Goal: Task Accomplishment & Management: Complete application form

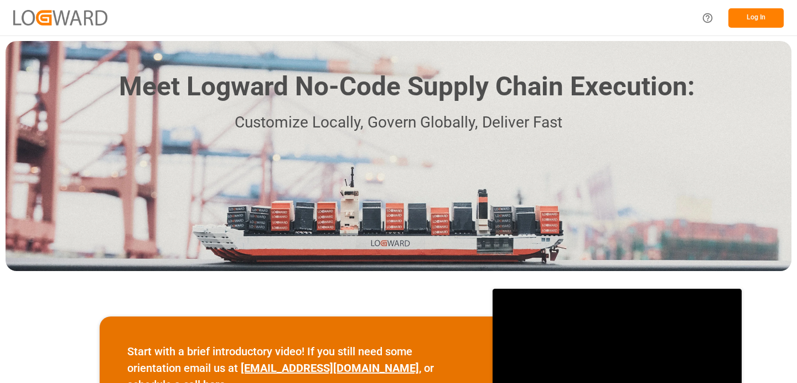
click at [765, 22] on button "Log In" at bounding box center [756, 17] width 55 height 19
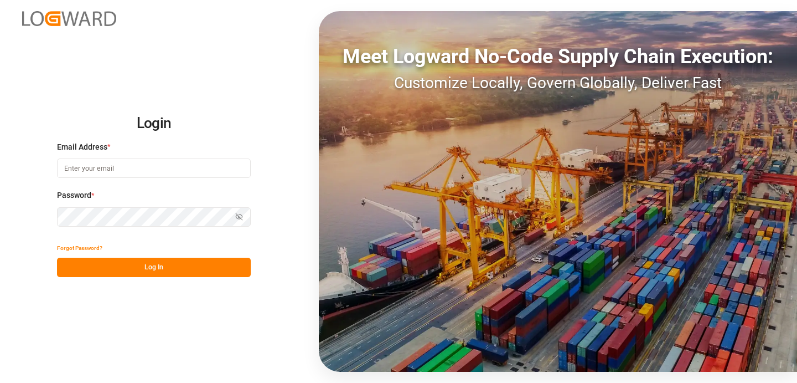
click at [124, 171] on input at bounding box center [154, 167] width 194 height 19
click at [302, 131] on div "Login Email Address * Email is required. Password * Show password Password is r…" at bounding box center [398, 191] width 797 height 383
click at [79, 168] on input at bounding box center [154, 167] width 194 height 19
click at [192, 173] on input at bounding box center [154, 167] width 194 height 19
click at [0, 382] on com-1password-button at bounding box center [0, 383] width 0 height 0
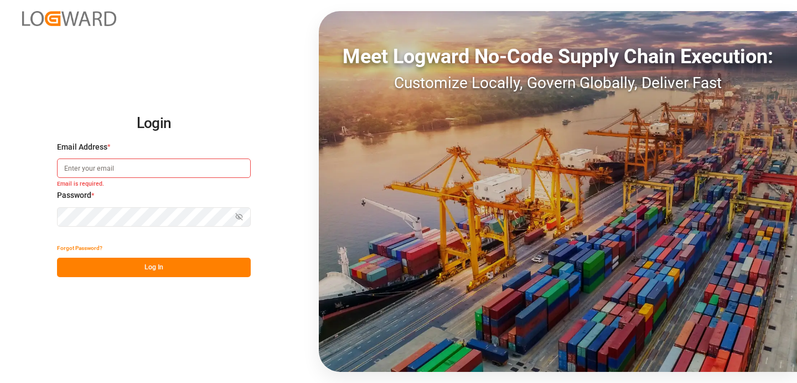
type input "[PERSON_NAME][EMAIL_ADDRESS][PERSON_NAME][DOMAIN_NAME]"
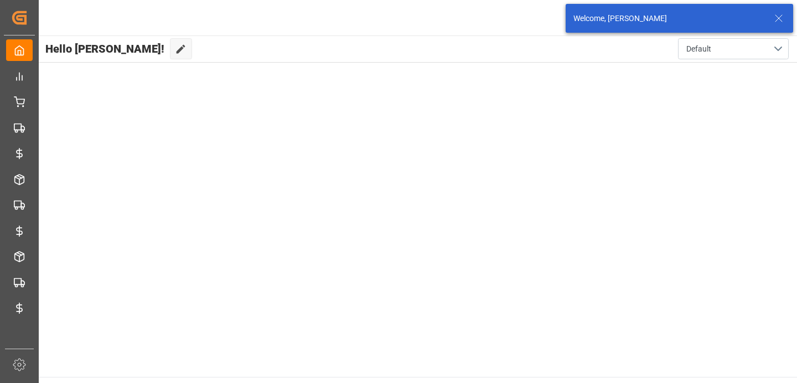
click at [781, 14] on icon at bounding box center [778, 18] width 13 height 13
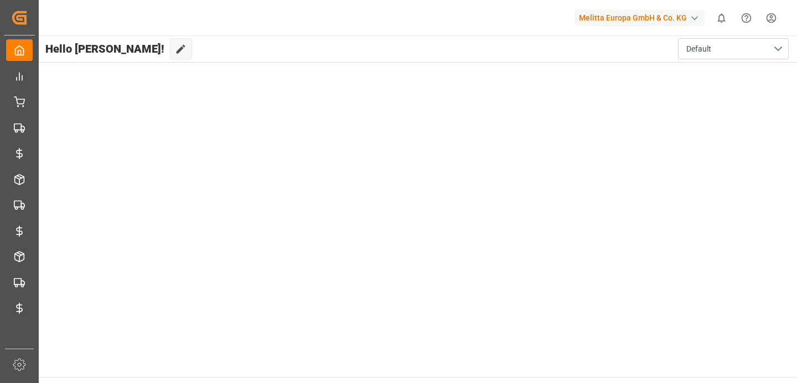
click at [651, 26] on div "Melitta Europa GmbH & Co. KG" at bounding box center [642, 17] width 135 height 21
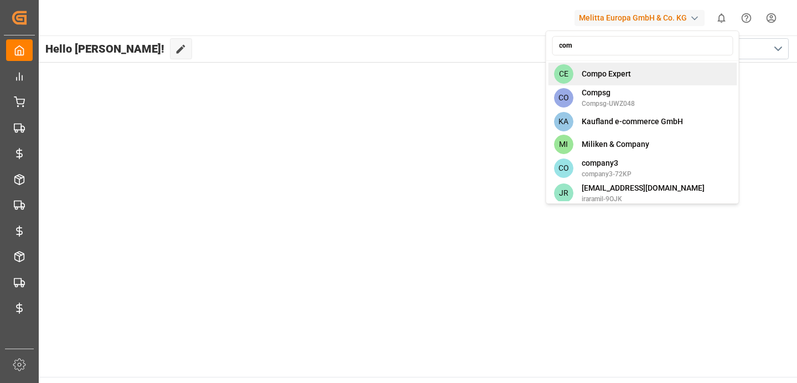
type input "com"
click at [650, 68] on div "CE Compo Expert" at bounding box center [642, 74] width 189 height 23
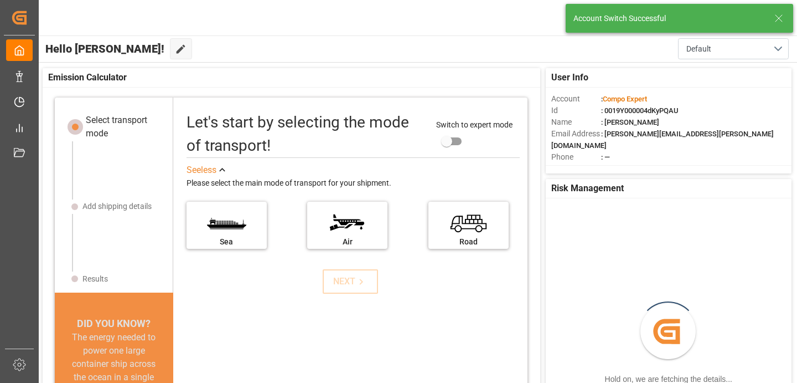
click at [774, 16] on icon at bounding box center [778, 18] width 13 height 13
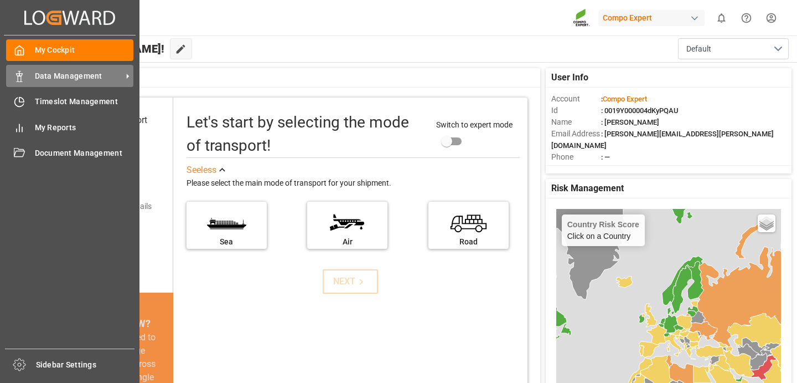
click at [35, 77] on span "Data Management" at bounding box center [78, 76] width 87 height 12
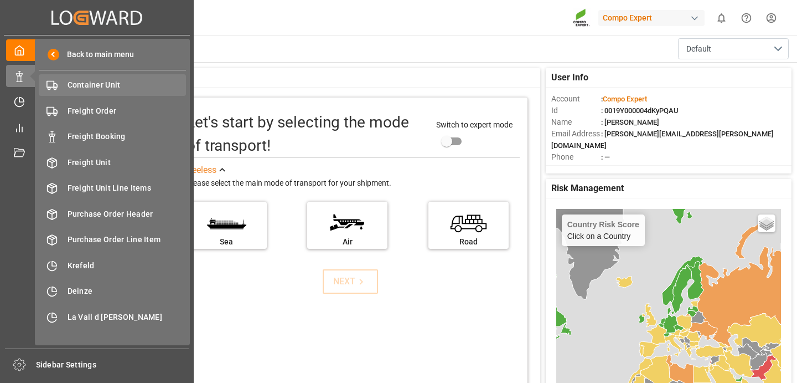
click at [94, 90] on span "Container Unit" at bounding box center [127, 85] width 119 height 12
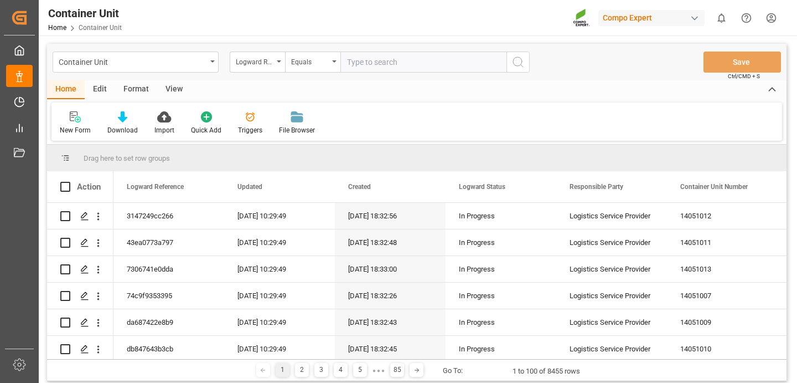
click at [363, 65] on input "text" at bounding box center [424, 61] width 166 height 21
click at [265, 59] on div "Logward Reference" at bounding box center [255, 60] width 38 height 13
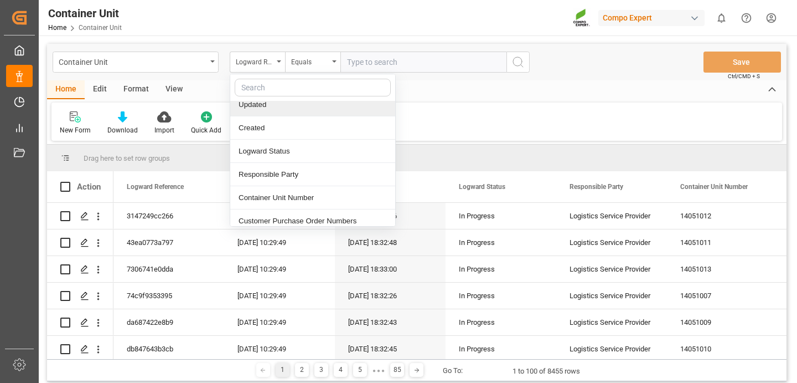
scroll to position [42, 0]
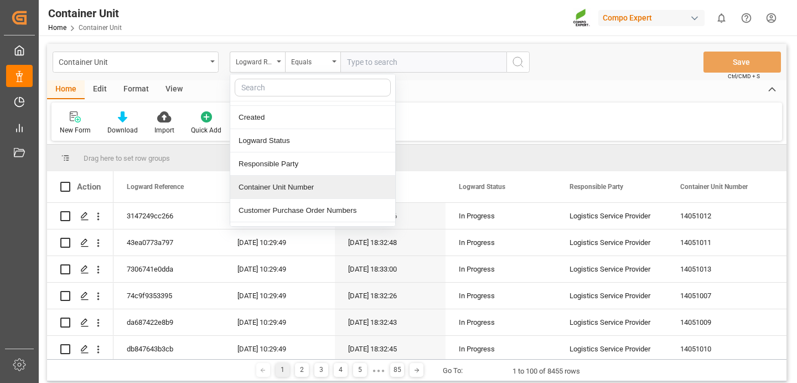
click at [269, 184] on div "Container Unit Number" at bounding box center [312, 187] width 165 height 23
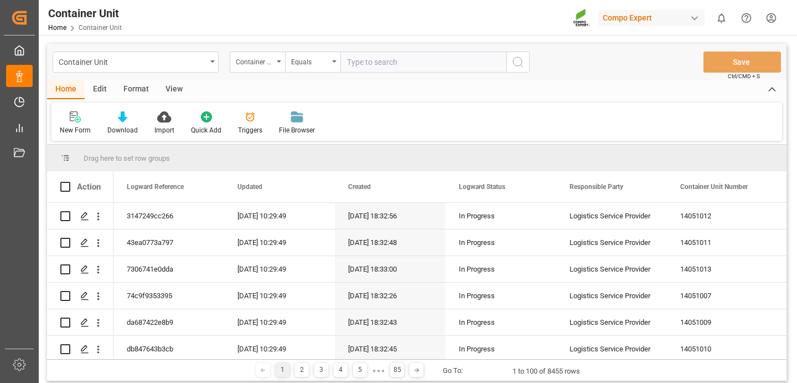
click at [364, 58] on input "text" at bounding box center [424, 61] width 166 height 21
paste input "14051007"
type input "14051007"
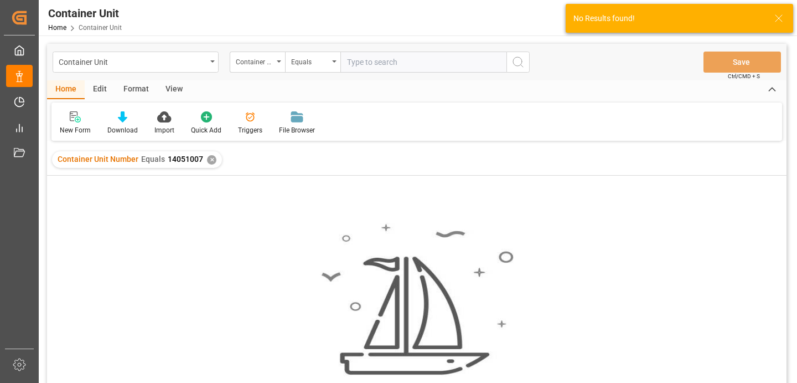
click at [101, 86] on div "Edit" at bounding box center [100, 89] width 30 height 19
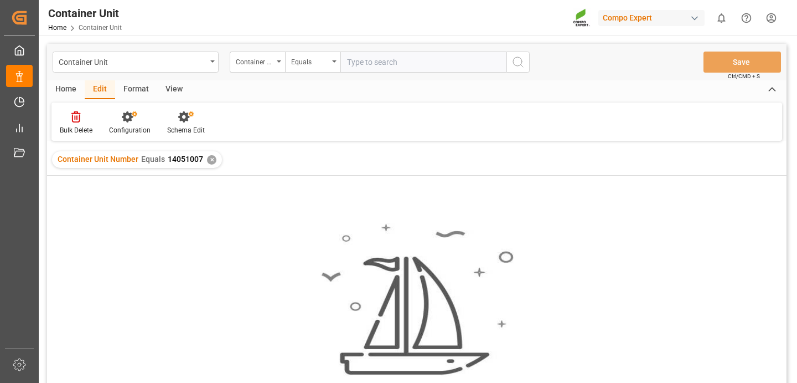
click at [135, 91] on div "Format" at bounding box center [136, 89] width 42 height 19
click at [91, 91] on div "Edit" at bounding box center [100, 89] width 30 height 19
click at [63, 90] on div "Home" at bounding box center [66, 89] width 38 height 19
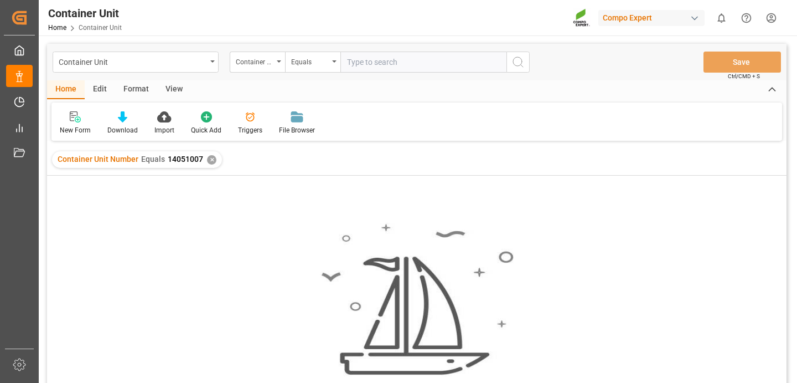
click at [89, 91] on div "Edit" at bounding box center [100, 89] width 30 height 19
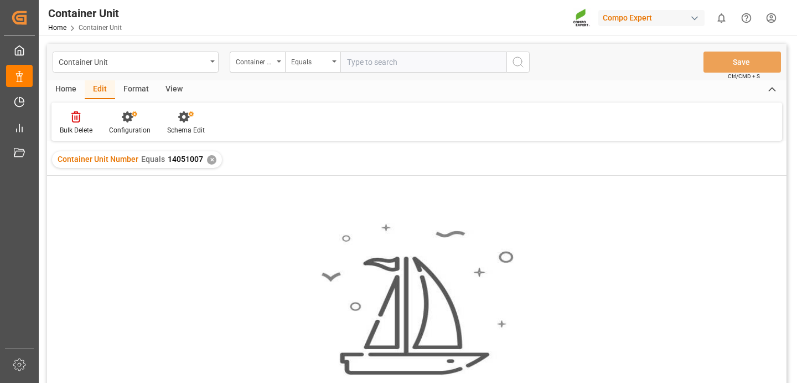
click at [146, 90] on div "Format" at bounding box center [136, 89] width 42 height 19
click at [357, 65] on input "text" at bounding box center [424, 61] width 166 height 21
paste input "14051007"
type input "14051007"
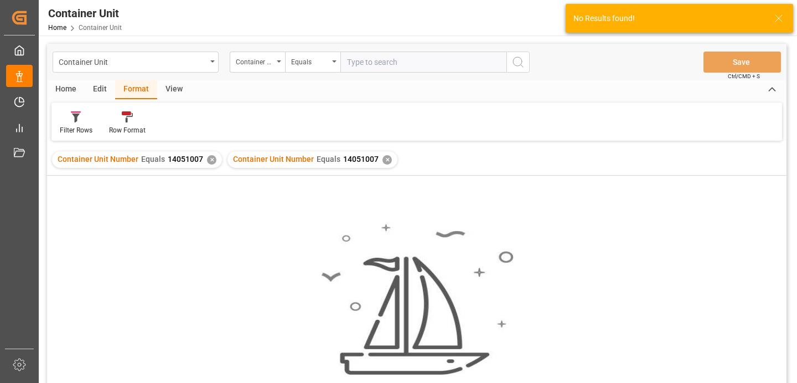
click at [208, 161] on div "✕" at bounding box center [211, 159] width 9 height 9
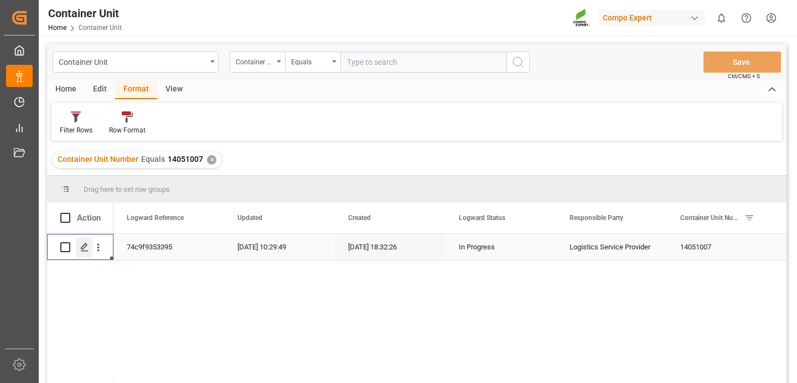
click at [83, 247] on icon "Press SPACE to select this row." at bounding box center [84, 247] width 9 height 9
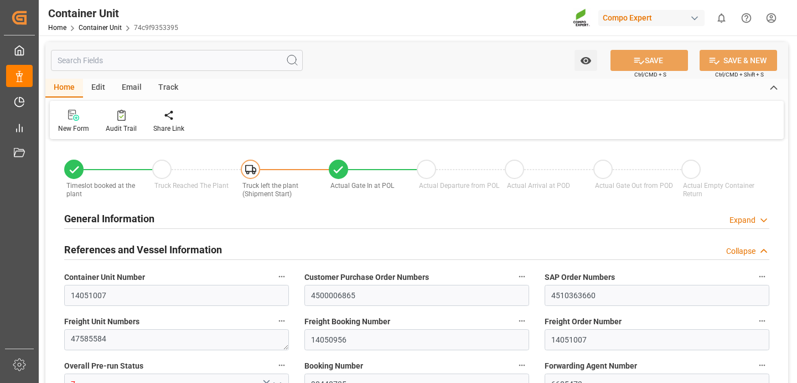
type input "[DATE] 15:02"
type input "[DATE] 08:32"
type input "[DATE]"
type input "[DATE] 09:56"
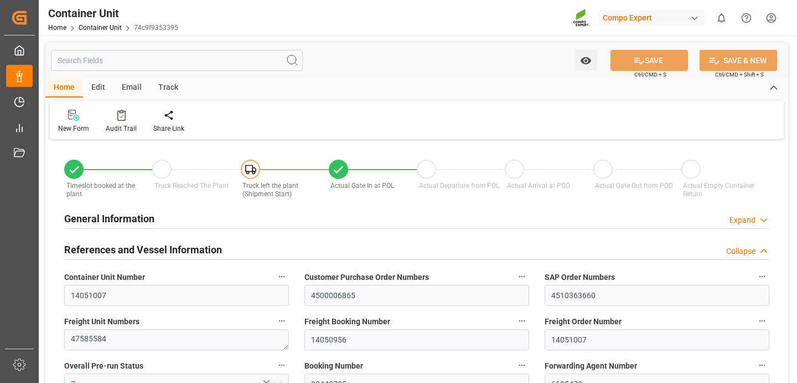
type input "[DATE] 13:00"
type input "[DATE] 14:00"
type input "[DATE] 23:00"
click at [128, 125] on div "Audit Trail" at bounding box center [121, 128] width 31 height 10
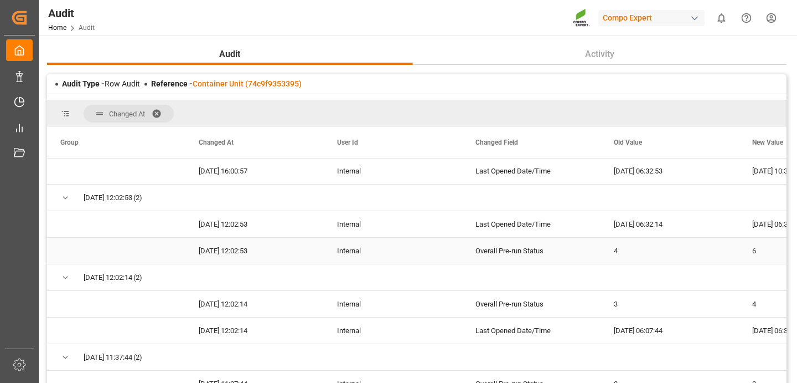
scroll to position [448, 0]
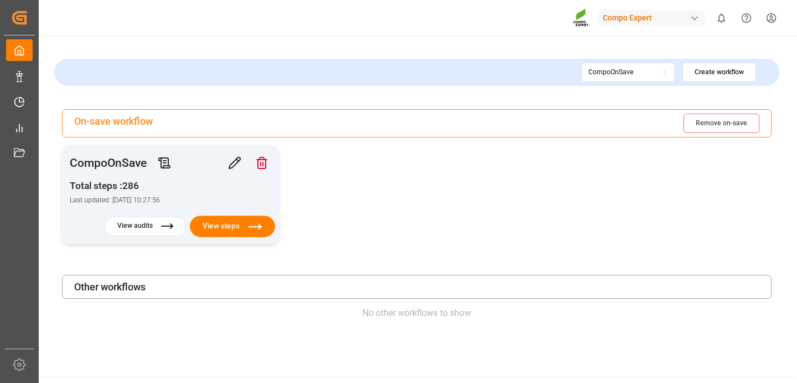
click at [236, 228] on button "View steps" at bounding box center [232, 226] width 85 height 22
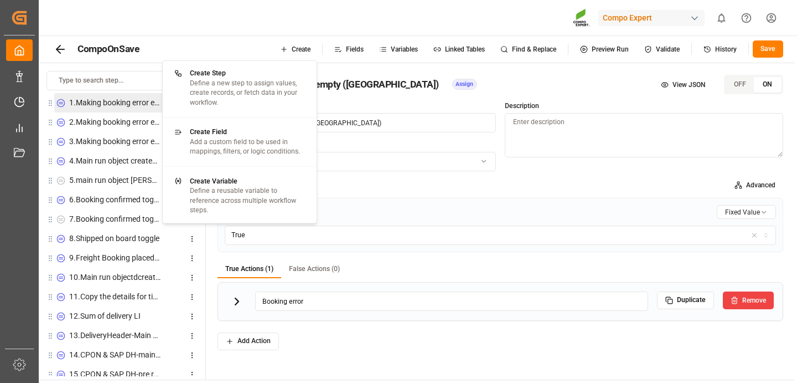
click at [397, 55] on html "Created by potrace 1.15, written by Peter Selinger 2001-2017 Created by potrace…" at bounding box center [398, 191] width 797 height 383
click at [463, 49] on html "Created by potrace 1.15, written by Peter Selinger 2001-2017 Created by potrace…" at bounding box center [398, 191] width 797 height 383
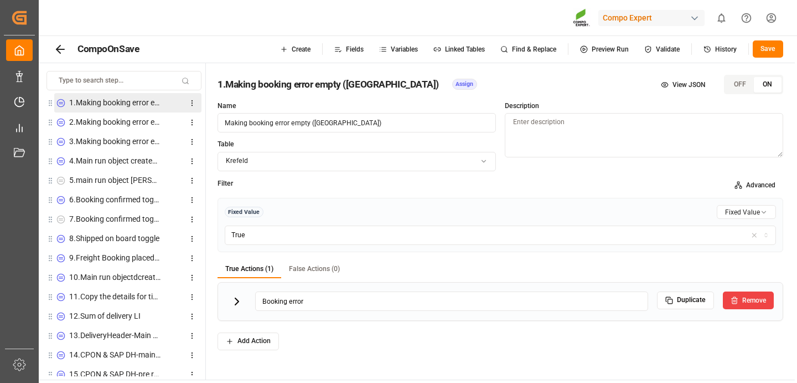
click at [463, 49] on span "Linked Tables" at bounding box center [465, 49] width 40 height 7
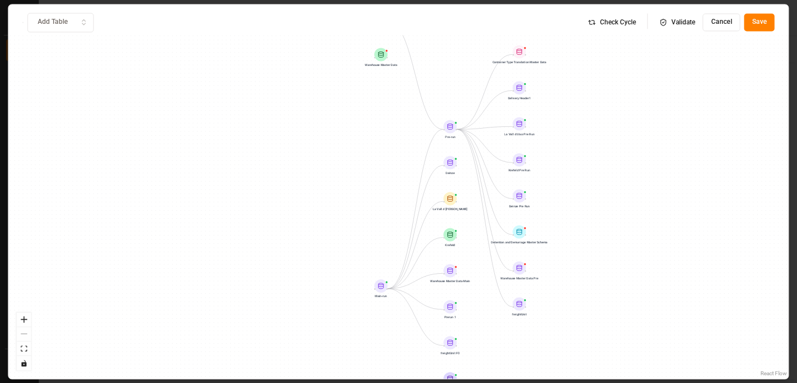
drag, startPoint x: 589, startPoint y: 106, endPoint x: 590, endPoint y: 186, distance: 79.7
click at [590, 186] on div "Main-run Delivery Header Delivery Header1 freightUnit freightUnit FO Prerun 1 P…" at bounding box center [398, 191] width 780 height 374
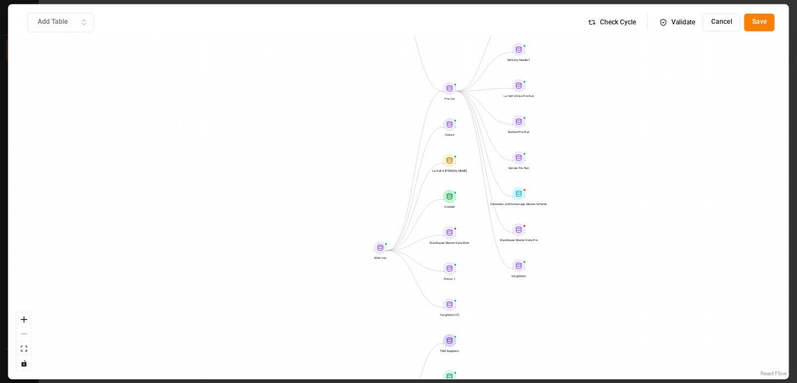
drag, startPoint x: 590, startPoint y: 186, endPoint x: 589, endPoint y: 148, distance: 37.1
click at [589, 148] on div "Main-run Delivery Header Delivery Header1 freightUnit freightUnit FO Prerun 1 P…" at bounding box center [398, 191] width 780 height 374
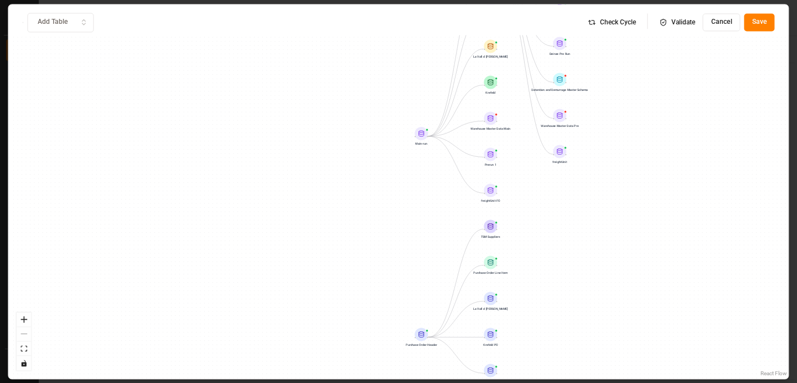
drag, startPoint x: 589, startPoint y: 148, endPoint x: 630, endPoint y: 34, distance: 121.2
click at [630, 34] on div "Main-run Delivery Header Delivery Header1 freightUnit freightUnit FO Prerun 1 P…" at bounding box center [398, 191] width 780 height 374
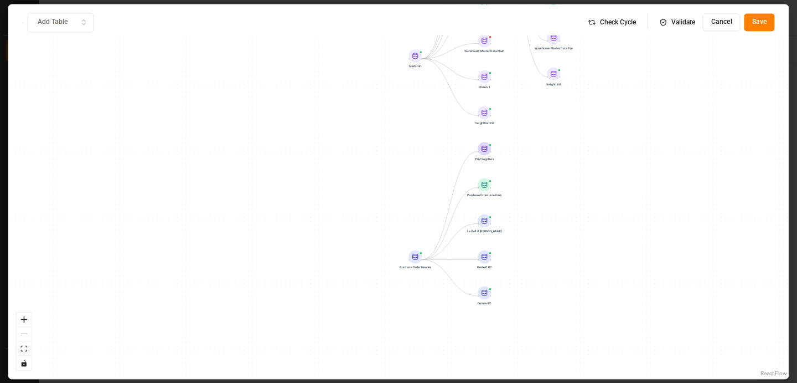
drag, startPoint x: 630, startPoint y: 167, endPoint x: 624, endPoint y: 90, distance: 77.8
click at [624, 90] on div "Main-run Delivery Header Delivery Header1 freightUnit freightUnit FO Prerun 1 P…" at bounding box center [398, 191] width 780 height 374
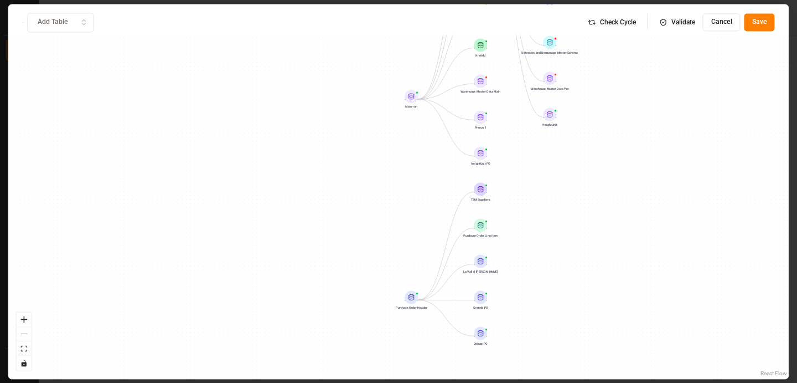
drag, startPoint x: 624, startPoint y: 90, endPoint x: 620, endPoint y: 130, distance: 40.6
click at [620, 130] on div "Main-run Delivery Header Delivery Header1 freightUnit freightUnit FO Prerun 1 P…" at bounding box center [398, 191] width 780 height 374
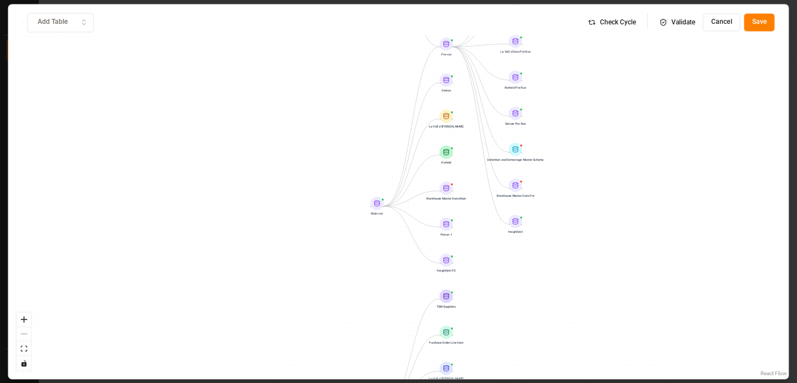
drag, startPoint x: 620, startPoint y: 130, endPoint x: 585, endPoint y: 236, distance: 111.9
click at [585, 237] on div "Main-run Delivery Header Delivery Header1 freightUnit freightUnit FO Prerun 1 P…" at bounding box center [398, 191] width 780 height 374
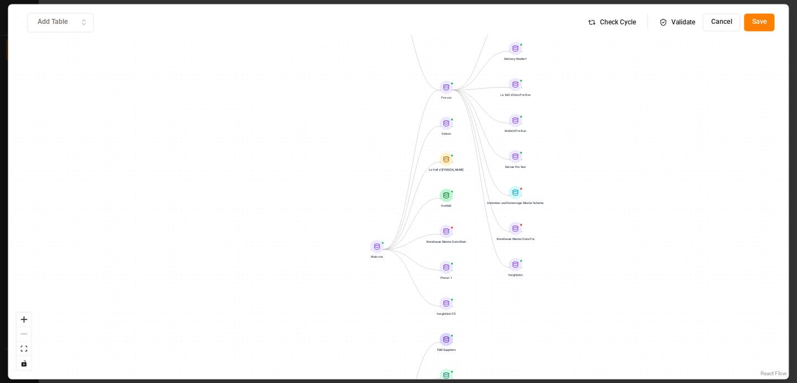
drag, startPoint x: 614, startPoint y: 146, endPoint x: 614, endPoint y: 187, distance: 41.5
click at [614, 188] on div "Main-run Delivery Header Delivery Header1 freightUnit freightUnit FO Prerun 1 P…" at bounding box center [398, 191] width 780 height 374
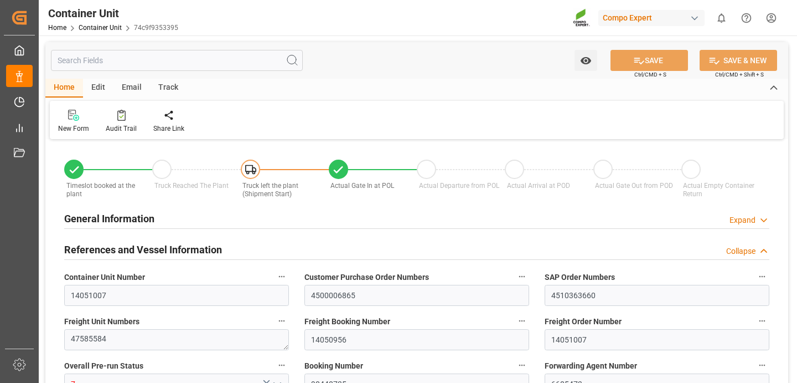
type input "HLCU"
type input "9330549"
type input "ESVLC"
type input "CLSAI"
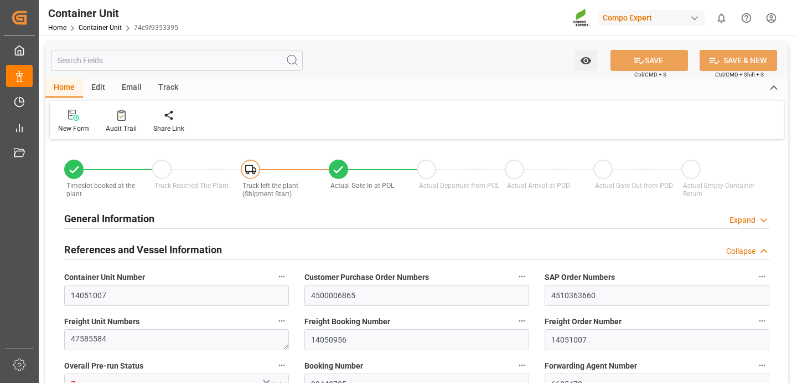
type input "7"
type input "0"
type input "8"
type input "0"
type input "160"
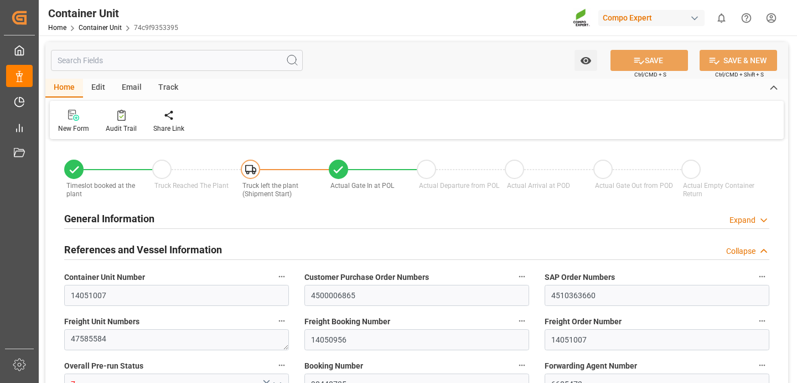
type input "24576"
type input "ESVLC"
type input "CLSAI"
type input "[DATE] 15:02"
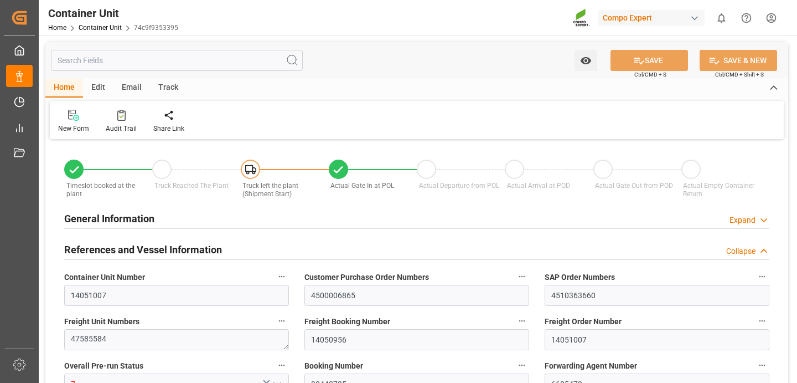
type input "[DATE] 08:32"
type input "[DATE]"
type input "[DATE] 09:56"
type input "[DATE] 13:00"
type input "[DATE] 14:00"
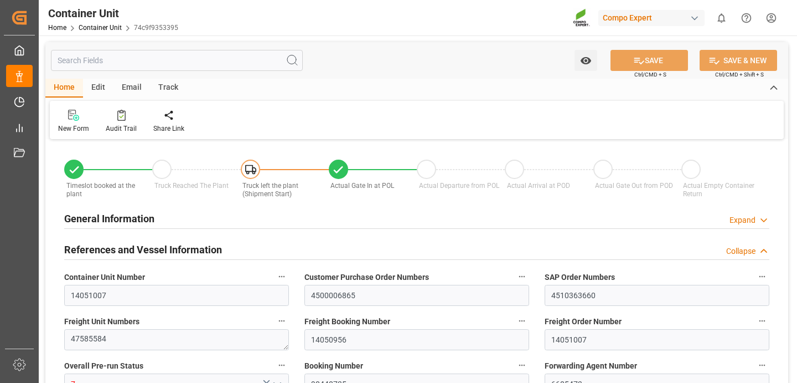
type input "[DATE] 23:00"
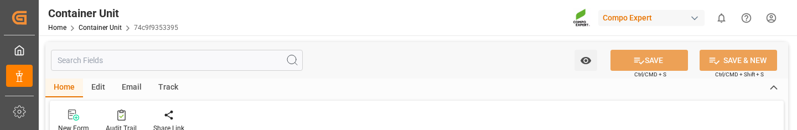
type input "HLCU"
type input "9330549"
type input "ESVLC"
type input "CLSAI"
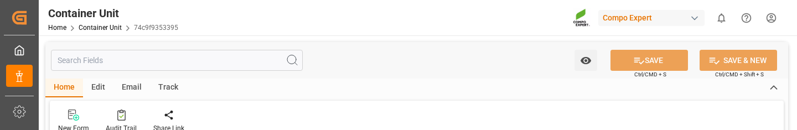
type input "7"
type input "0"
type input "8"
type input "0"
type input "160"
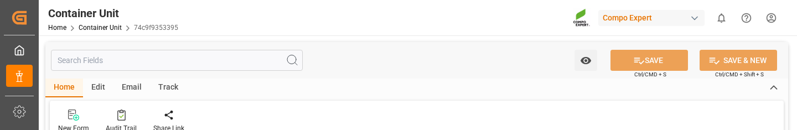
type input "24576"
type input "ESVLC"
type input "CLSAI"
type input "[DATE] 15:02"
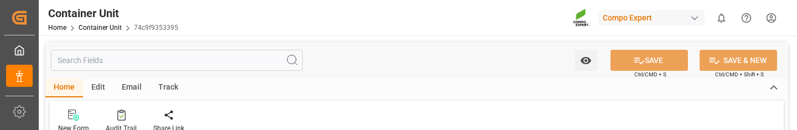
type input "[DATE] 08:32"
type input "[DATE]"
type input "[DATE] 09:56"
type input "[DATE] 13:00"
type input "[DATE] 14:00"
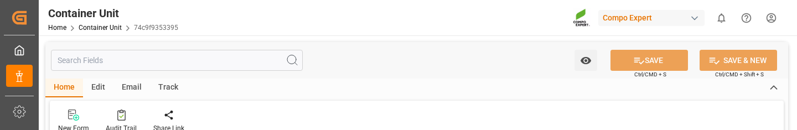
type input "[DATE] 23:00"
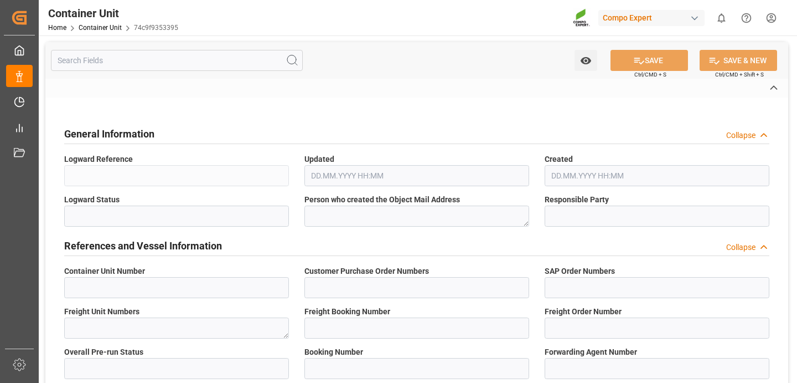
type input "14051007"
type input "4500006865"
type input "4510363660"
type textarea "47585584"
type input "14050956"
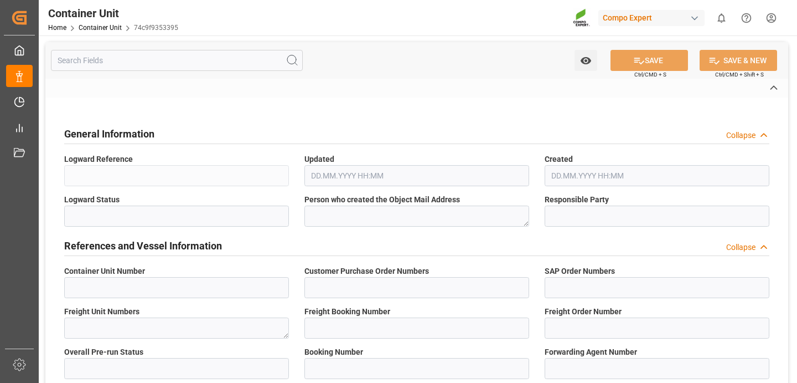
type input "14051007"
type input "7"
type input "90440735"
type input "6605473"
type input "HLCU"
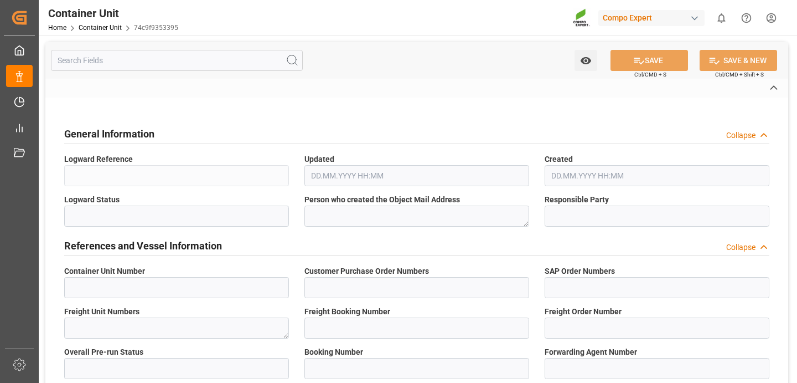
type input "AS [PERSON_NAME]"
type input "538S"
type input "[GEOGRAPHIC_DATA]"
type input "San Antonio"
type textarea "CIF"
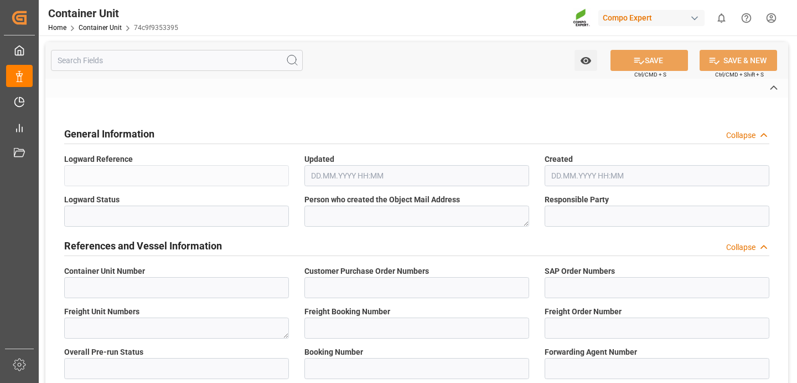
type input "YES"
type input "20GP"
type input "HLXU1009534"
type input "HLD2384878"
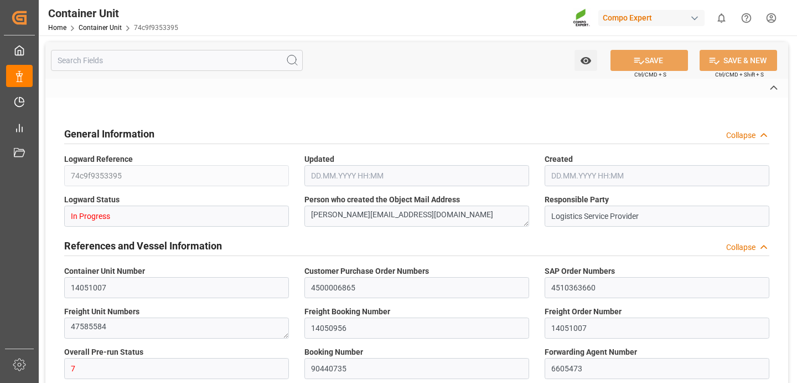
type input "2"
type textarea "30"
type textarea "Z3"
type input "[DATE]"
type textarea "COMPO Centro de Producción"
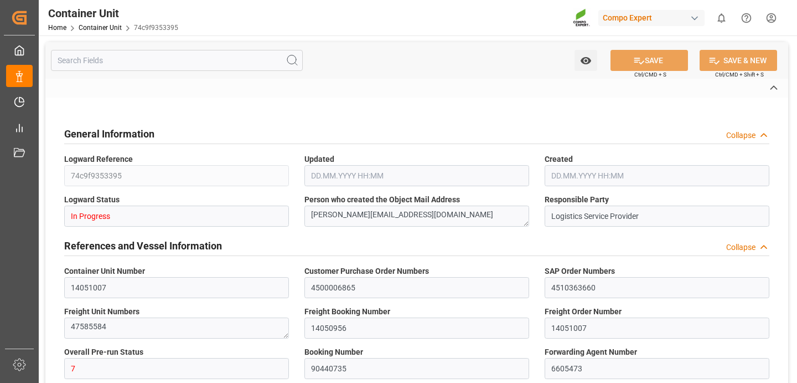
type textarea "12600"
type input "[GEOGRAPHIC_DATA]"
type textarea "2340000"
type input "[GEOGRAPHIC_DATA]"
type input "EUR"
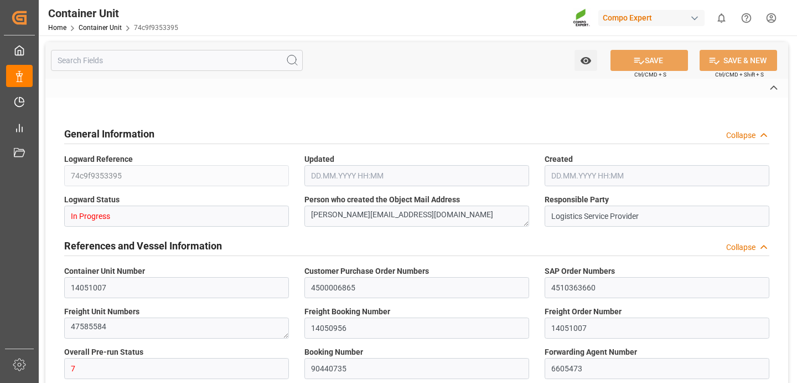
type textarea "[DATE]"
type textarea "NTC Sol [DATE] 25kg (x48) INT MSE"
type textarea "4416202899"
type input "[GEOGRAPHIC_DATA]"
type input "SAN ANTONIO"
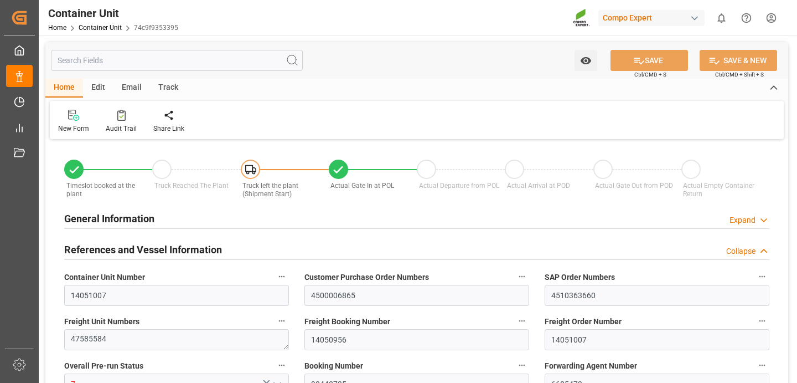
type input "HLCU"
type input "9330549"
type input "ESVLC"
type input "CLSAI"
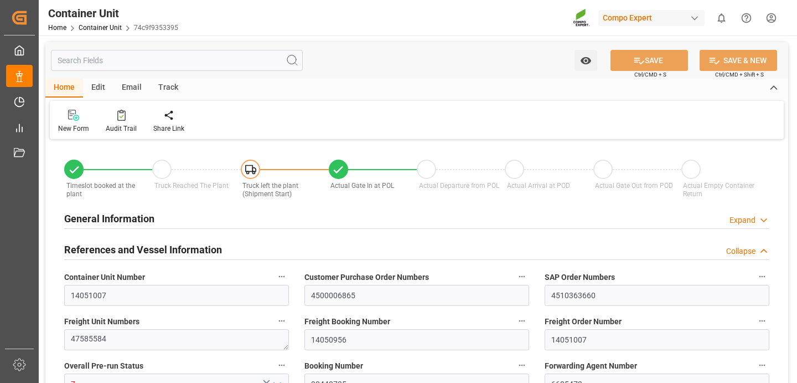
type input "7"
type input "0"
type input "8"
type input "0"
type input "160"
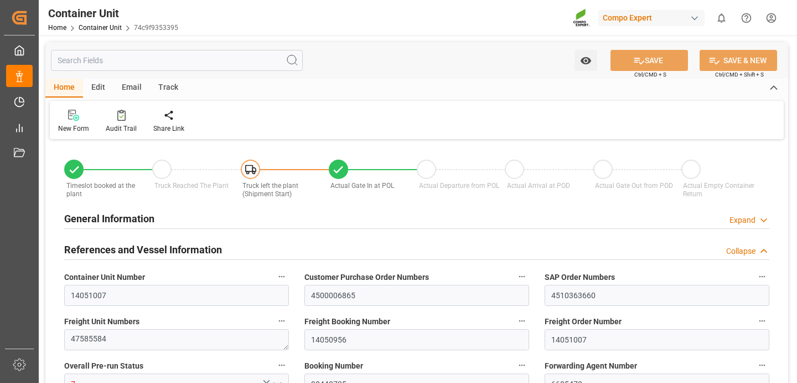
type input "24576"
type input "ESVLC"
type input "CLSAI"
type input "[DATE] 15:02"
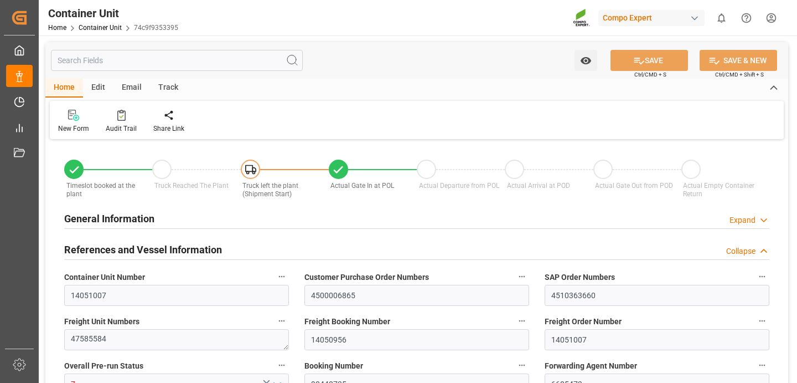
type input "[DATE] 08:32"
type input "[DATE]"
type input "[DATE] 09:56"
type input "[DATE] 13:00"
type input "[DATE] 14:00"
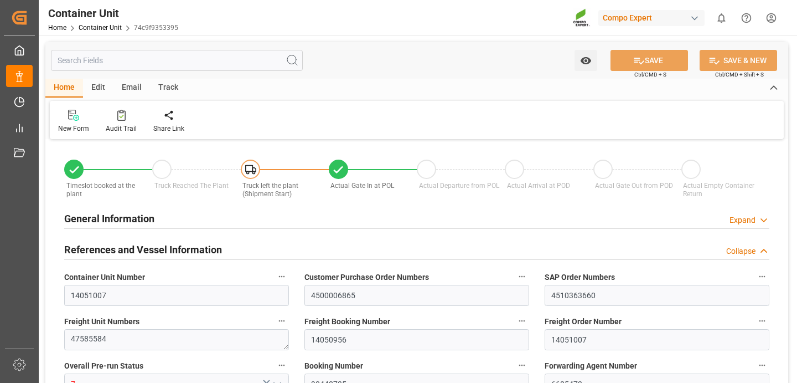
type input "[DATE] 23:00"
click at [94, 28] on link "Container Unit" at bounding box center [100, 28] width 43 height 8
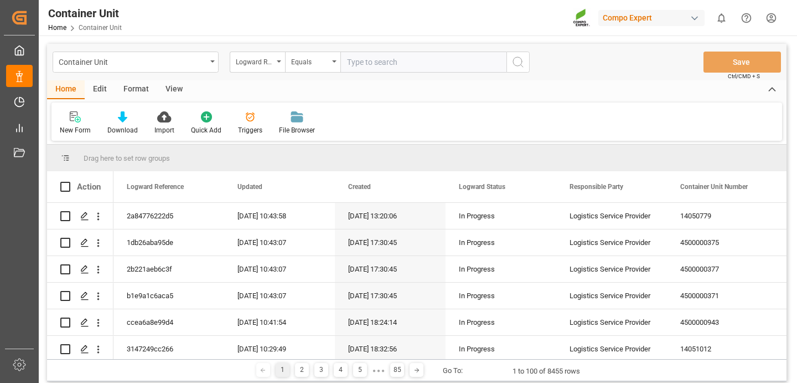
click at [136, 87] on div "Format" at bounding box center [136, 89] width 42 height 19
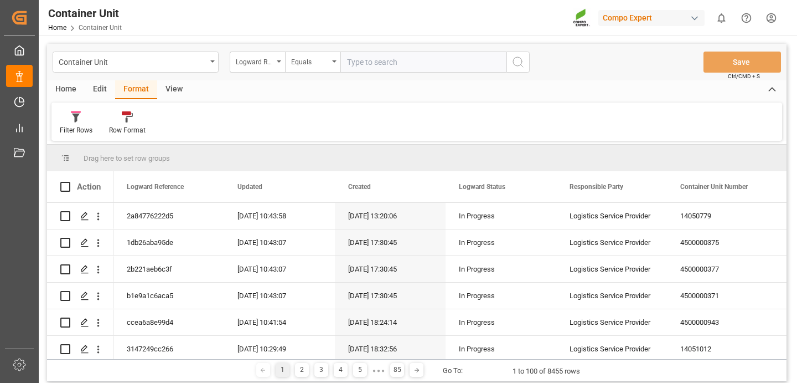
click at [100, 88] on div "Edit" at bounding box center [100, 89] width 30 height 19
click at [183, 121] on icon at bounding box center [183, 116] width 11 height 11
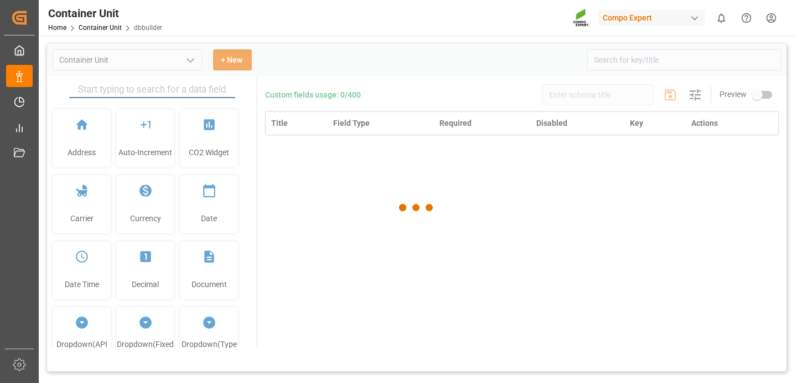
type input "Container Unit"
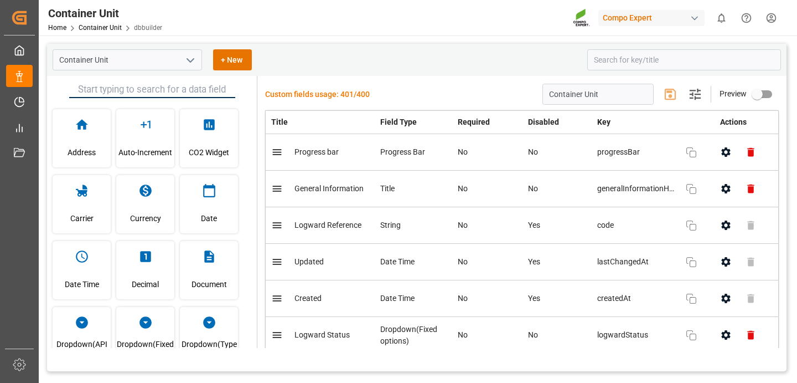
click at [495, 45] on div "Container Unit + New" at bounding box center [417, 60] width 740 height 32
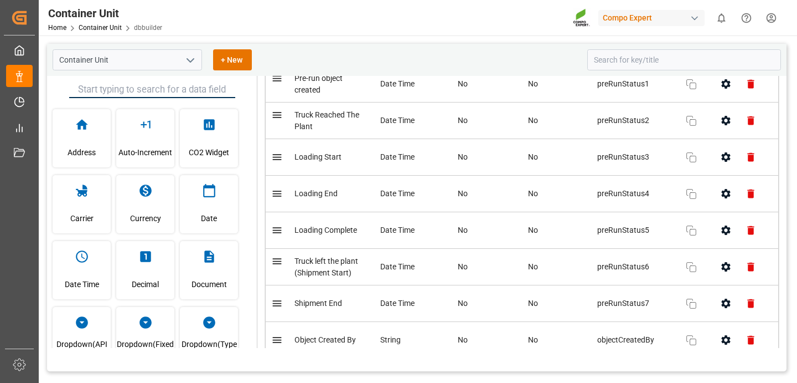
scroll to position [1886, 0]
